Goal: Find contact information: Find contact information

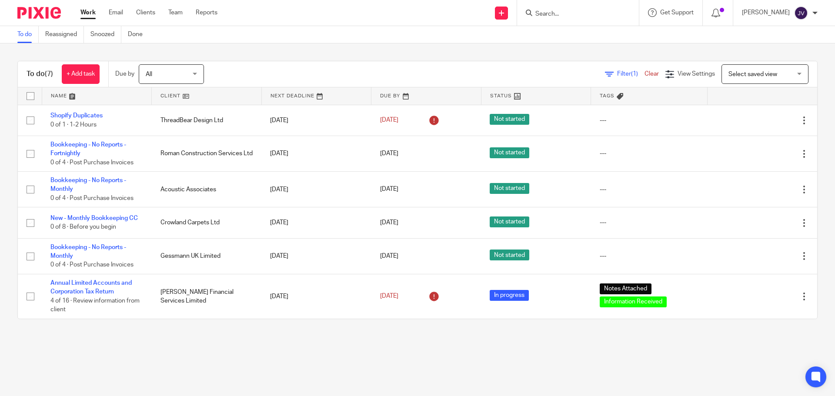
click at [583, 8] on form at bounding box center [581, 12] width 93 height 11
click at [586, 10] on input "Search" at bounding box center [574, 14] width 78 height 8
type input "platinum"
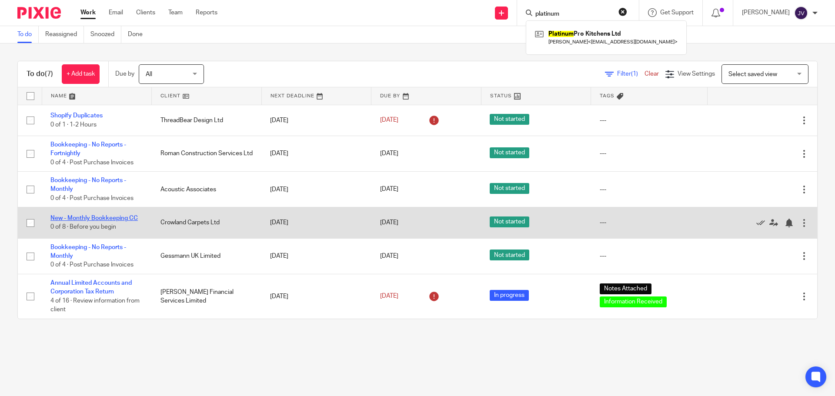
click at [110, 218] on link "New - Monthly Bookkeeping CC" at bounding box center [93, 218] width 87 height 6
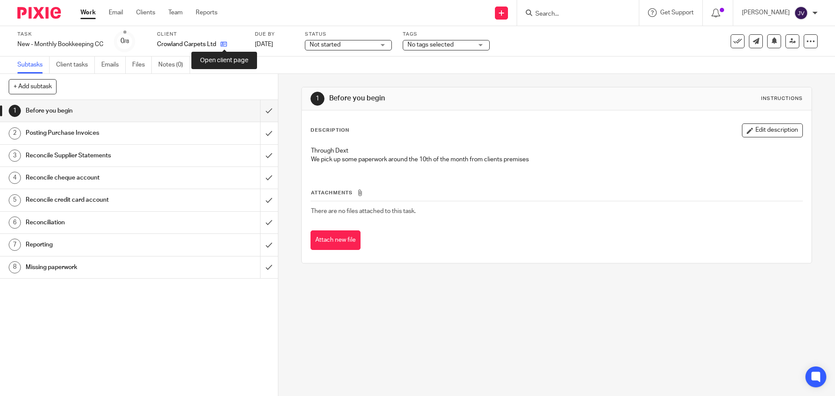
click at [226, 47] on icon at bounding box center [224, 44] width 7 height 7
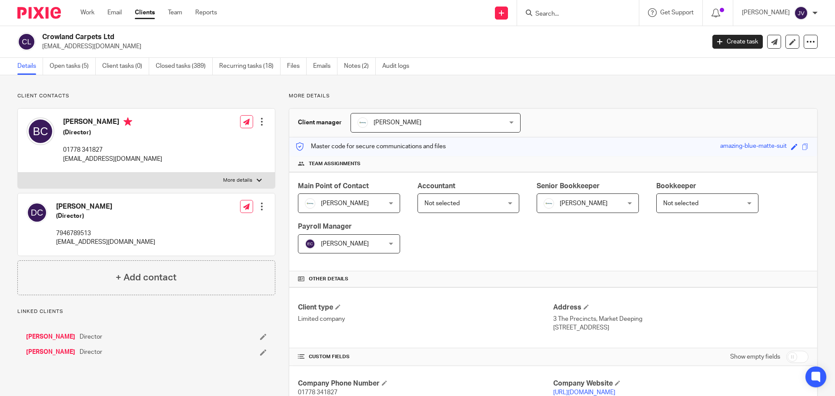
drag, startPoint x: 162, startPoint y: 163, endPoint x: 63, endPoint y: 172, distance: 99.6
click at [63, 172] on div "[PERSON_NAME] (Director) 01778 341827 [EMAIL_ADDRESS][DOMAIN_NAME] Edit contact…" at bounding box center [146, 141] width 257 height 64
click at [178, 132] on div "[PERSON_NAME] (Director) 01778 341827 [EMAIL_ADDRESS][DOMAIN_NAME] Edit contact…" at bounding box center [146, 141] width 257 height 64
click at [67, 68] on link "Open tasks (5)" at bounding box center [73, 66] width 46 height 17
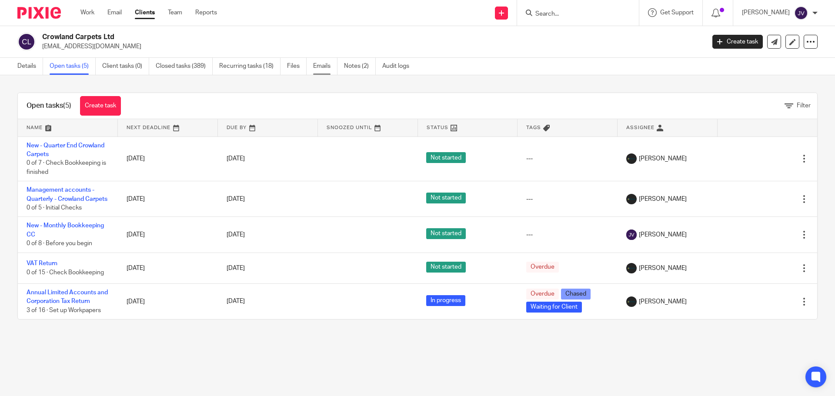
click at [327, 62] on link "Emails" at bounding box center [325, 66] width 24 height 17
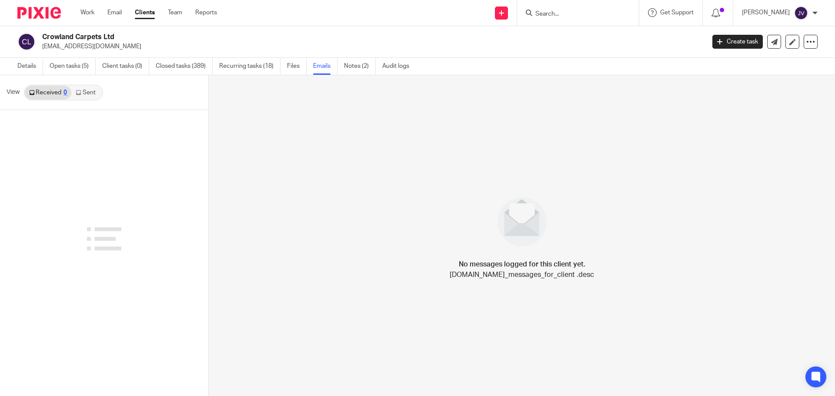
click at [87, 95] on link "Sent" at bounding box center [86, 93] width 30 height 14
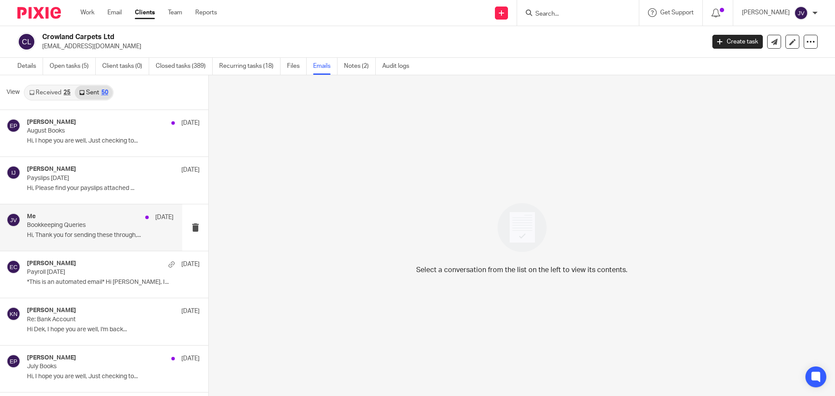
click at [84, 245] on div "Me 29 Aug Bookkeeping Queries Hi, Thank you for sending these through,..." at bounding box center [91, 227] width 182 height 47
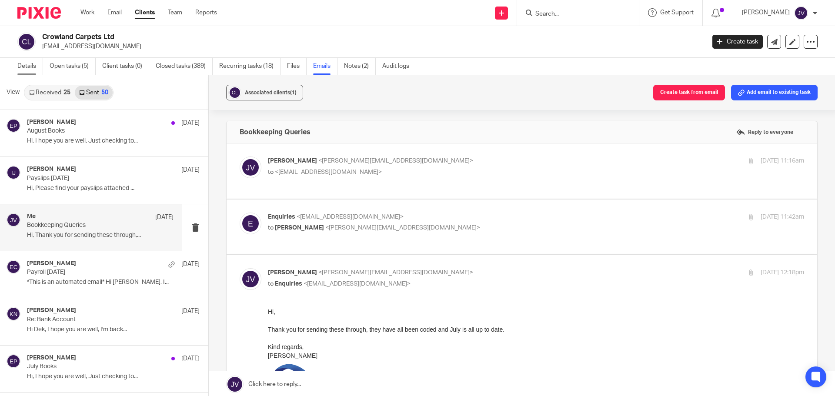
click at [42, 67] on link "Details" at bounding box center [30, 66] width 26 height 17
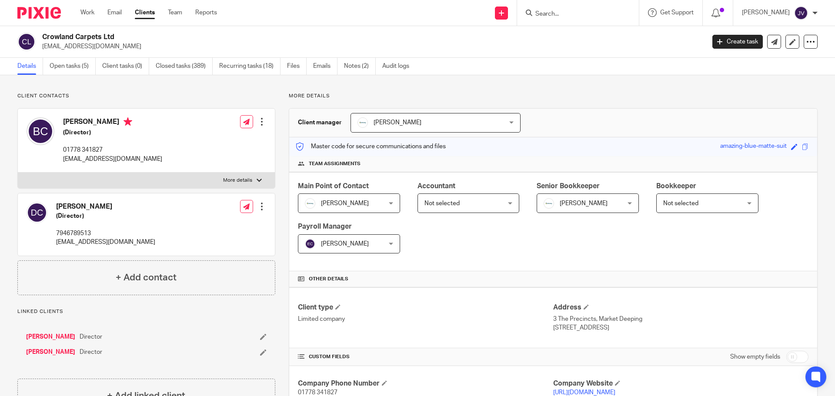
click at [130, 164] on div "[PERSON_NAME] (Director) 01778 341827 [EMAIL_ADDRESS][DOMAIN_NAME]" at bounding box center [95, 140] width 136 height 55
click at [129, 163] on p "[EMAIL_ADDRESS][DOMAIN_NAME]" at bounding box center [112, 159] width 99 height 9
copy div "[EMAIL_ADDRESS][DOMAIN_NAME]"
click at [48, 8] on img at bounding box center [39, 13] width 44 height 12
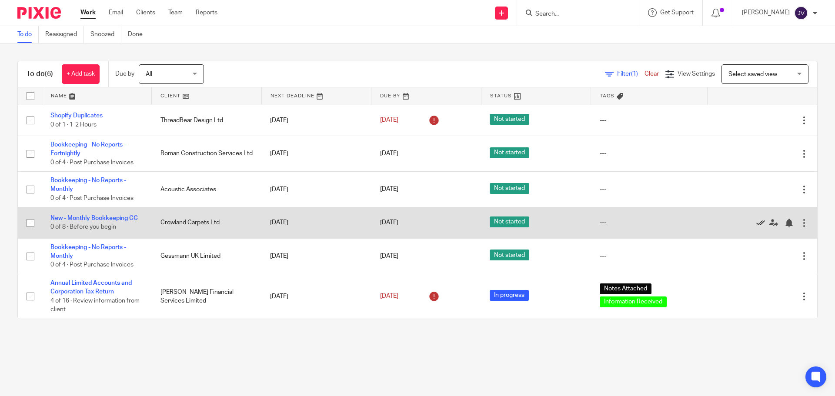
click at [757, 224] on icon at bounding box center [761, 223] width 9 height 9
